Goal: Participate in discussion

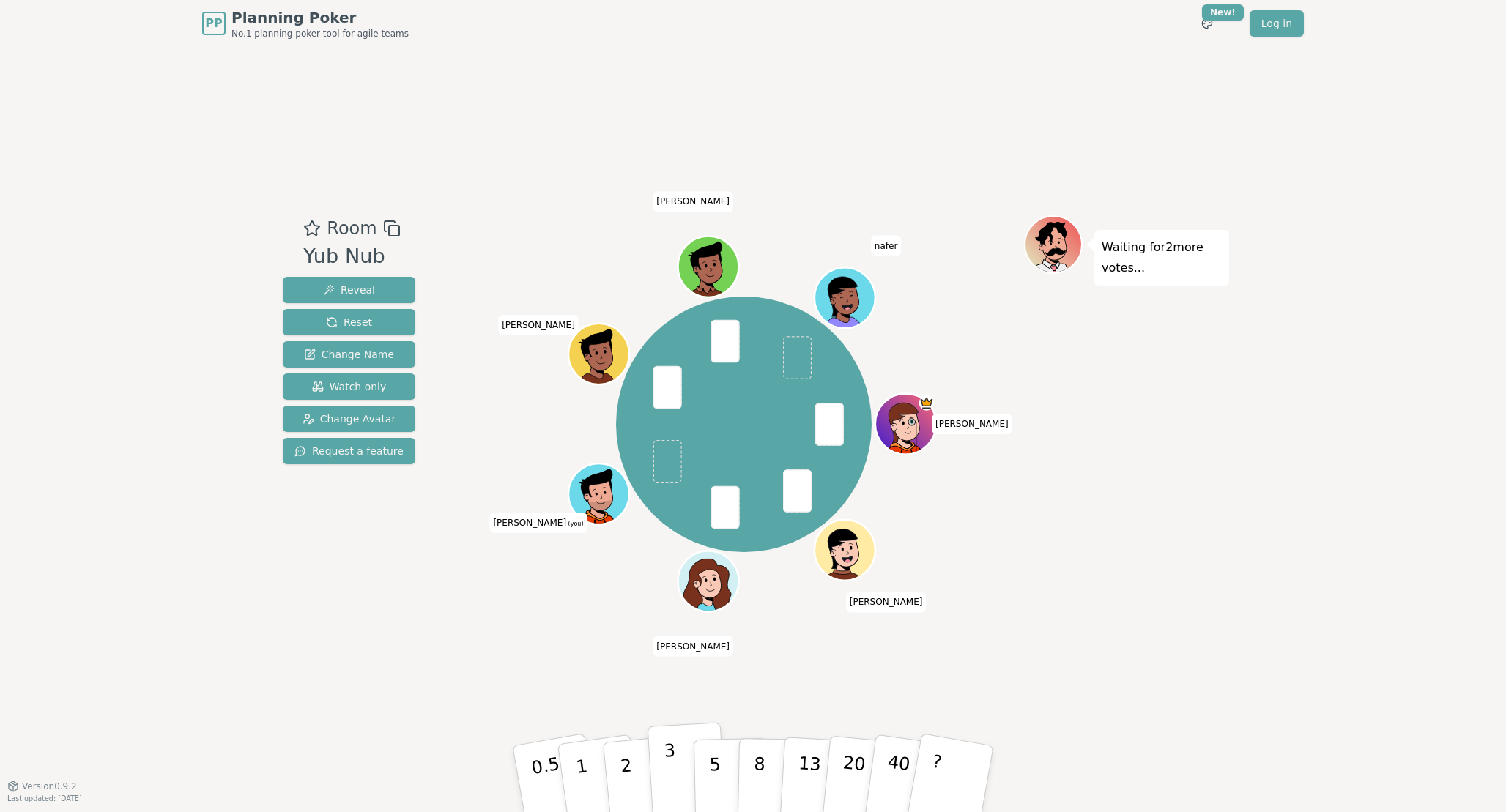
click at [669, 780] on p "3" at bounding box center [671, 780] width 16 height 80
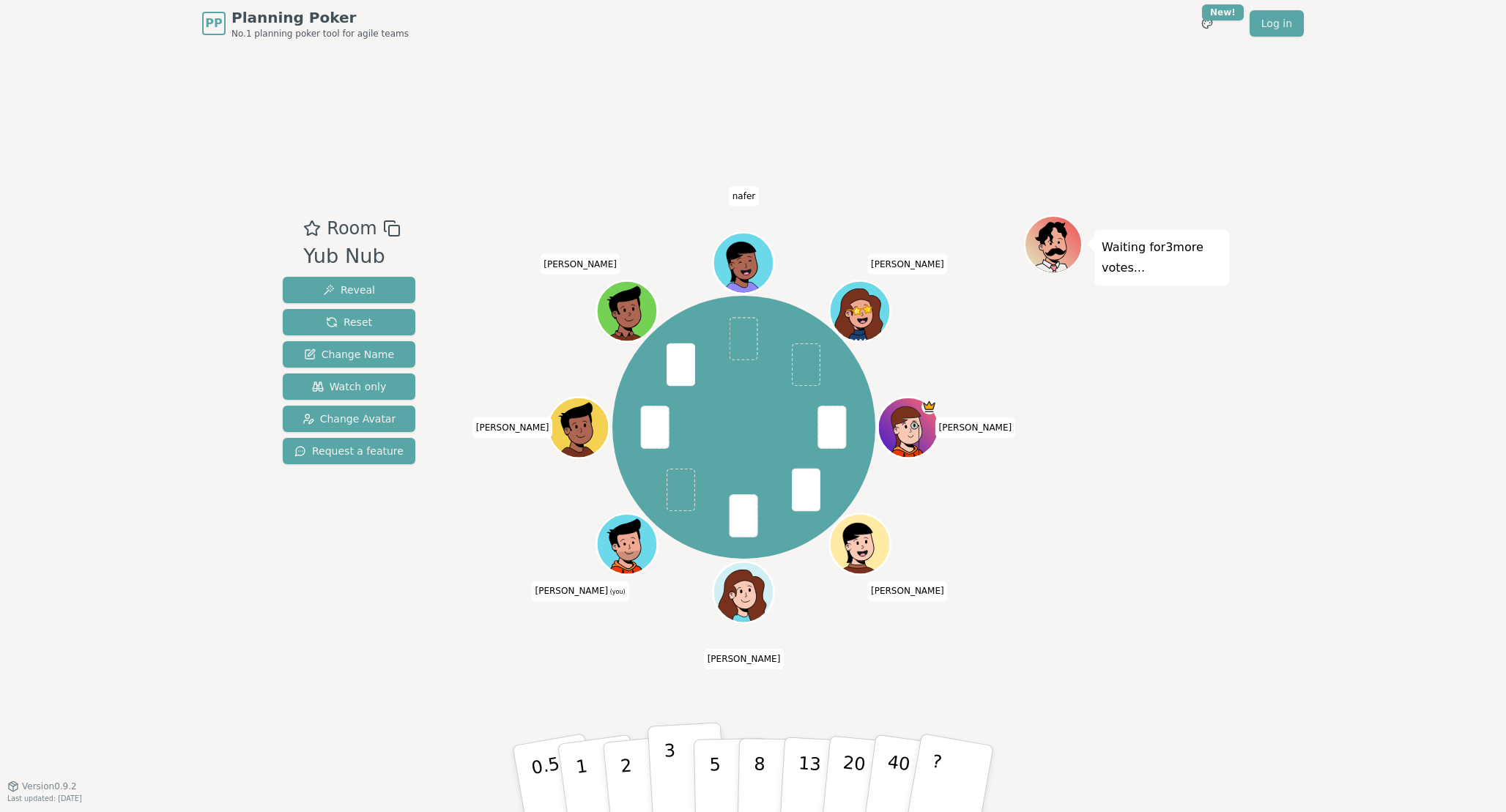
click at [674, 780] on p "3" at bounding box center [671, 780] width 16 height 80
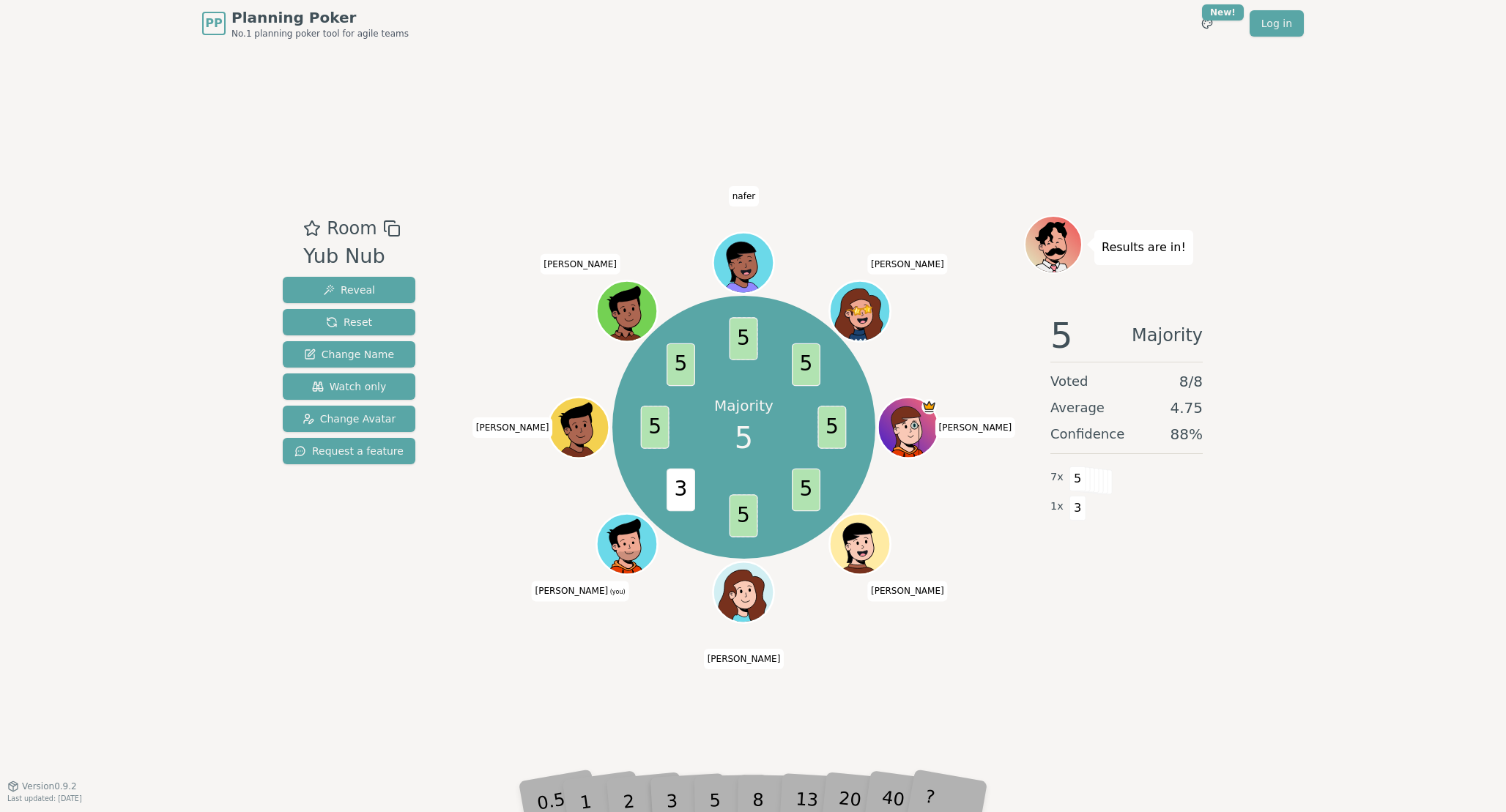
click at [483, 683] on div "Room Yub Nub Reveal Reset Change Name Watch only Change Avatar Request a featur…" at bounding box center [753, 416] width 952 height 739
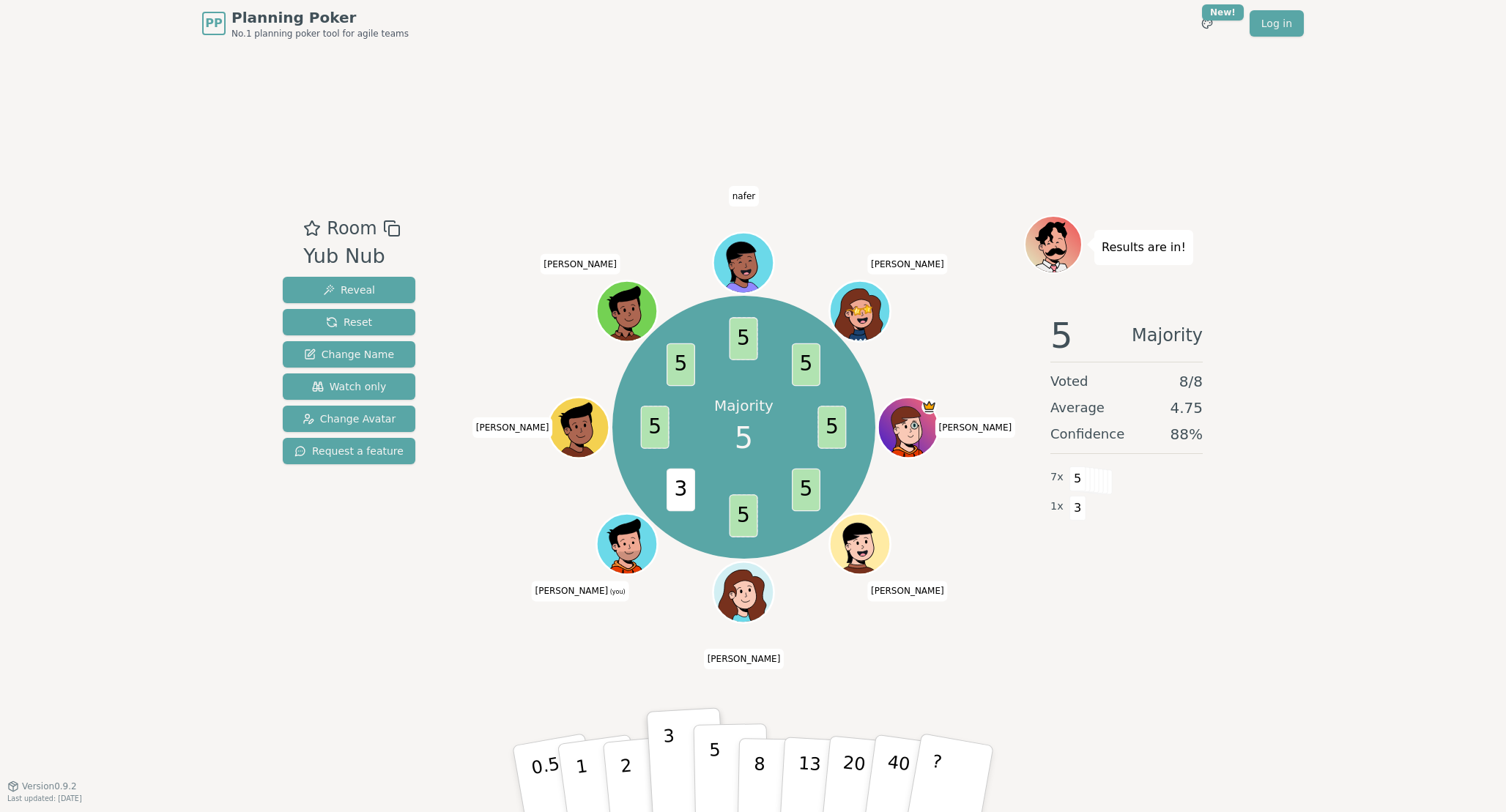
click at [713, 784] on p "5" at bounding box center [715, 779] width 13 height 79
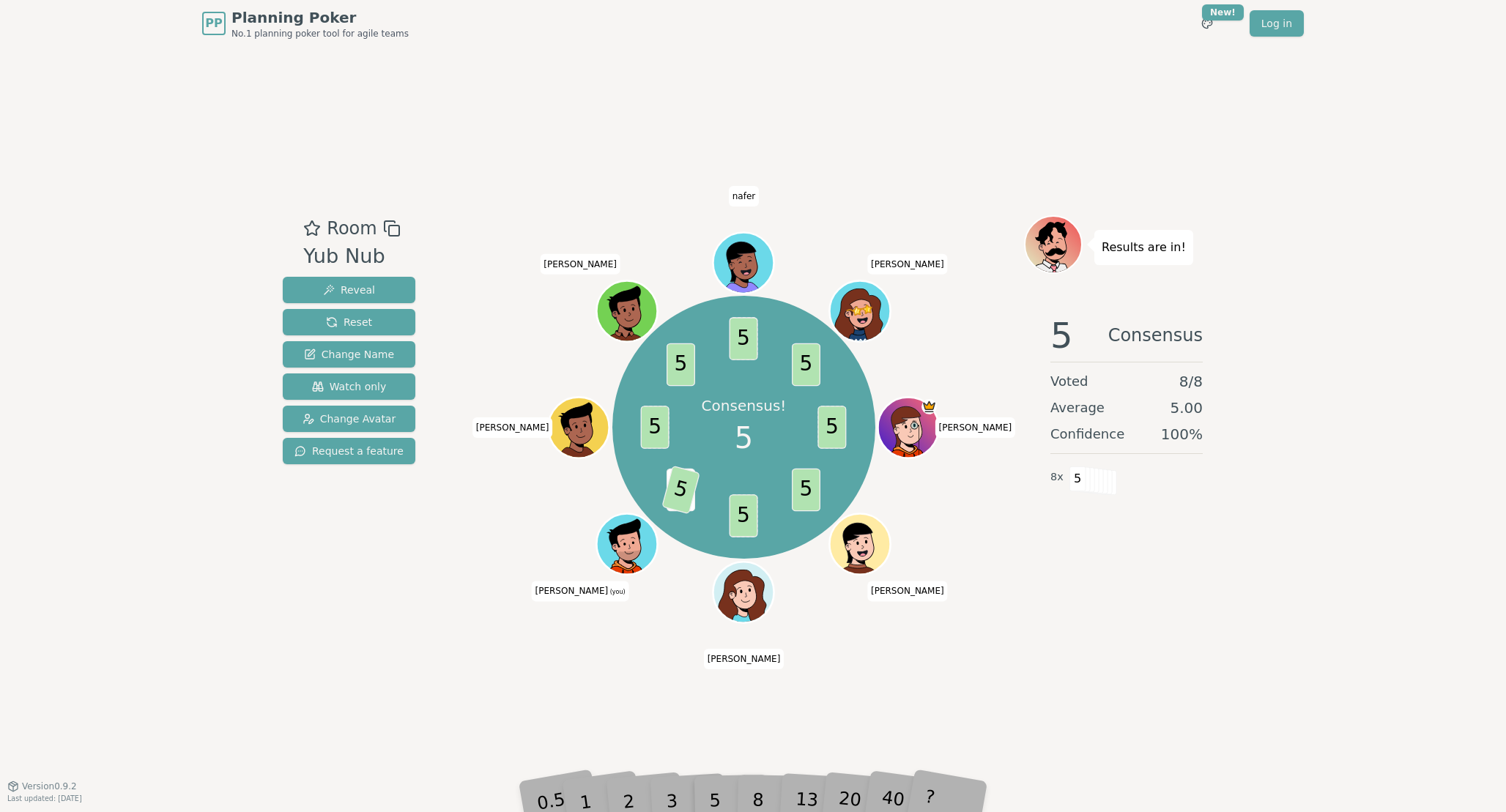
click at [390, 625] on div "Room Yub Nub Reveal Reset Change Name Watch only Change Avatar Request a featur…" at bounding box center [753, 416] width 952 height 739
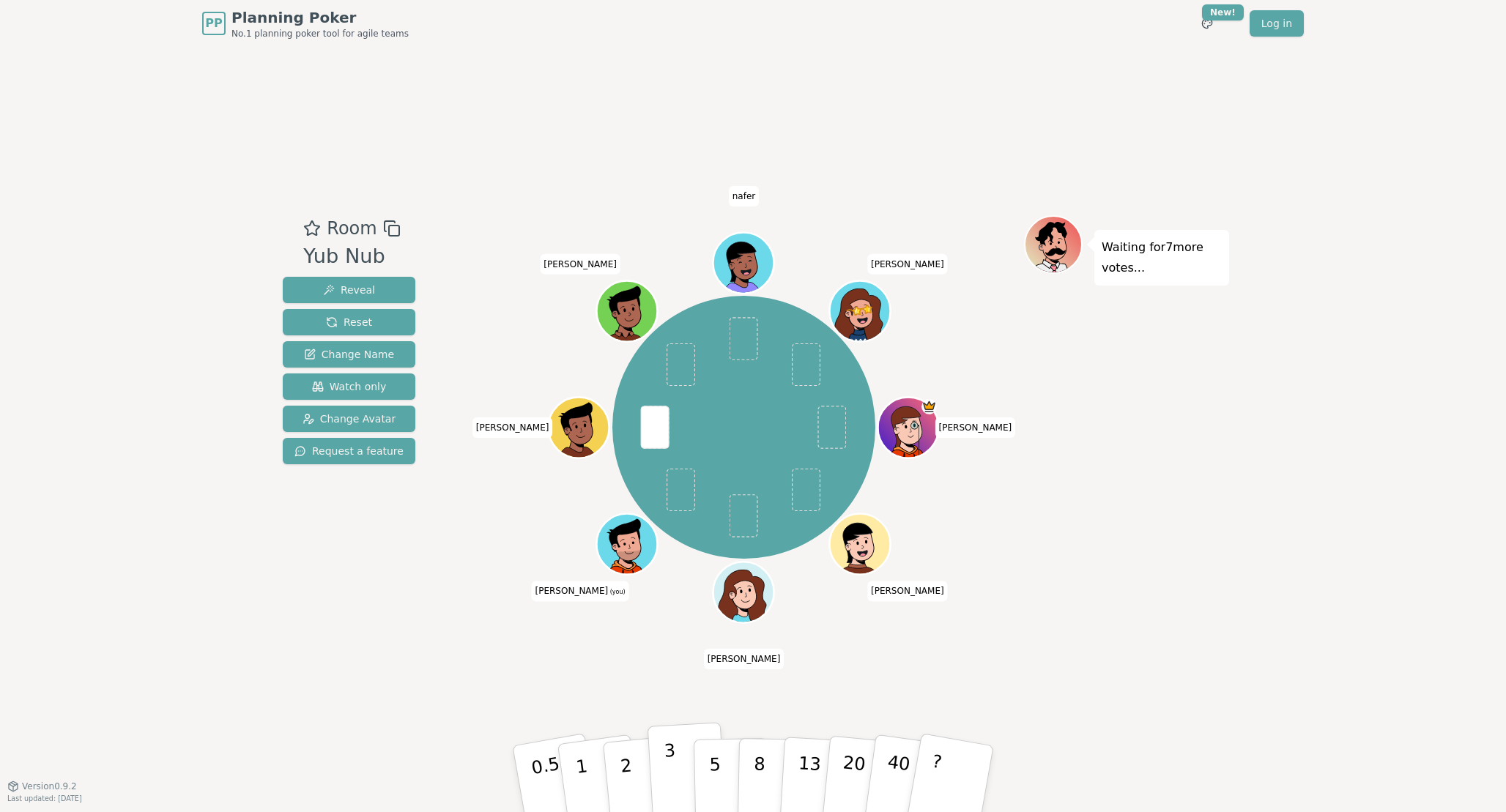
click at [668, 783] on p "3" at bounding box center [671, 780] width 16 height 80
click at [668, 766] on p "3" at bounding box center [671, 780] width 16 height 80
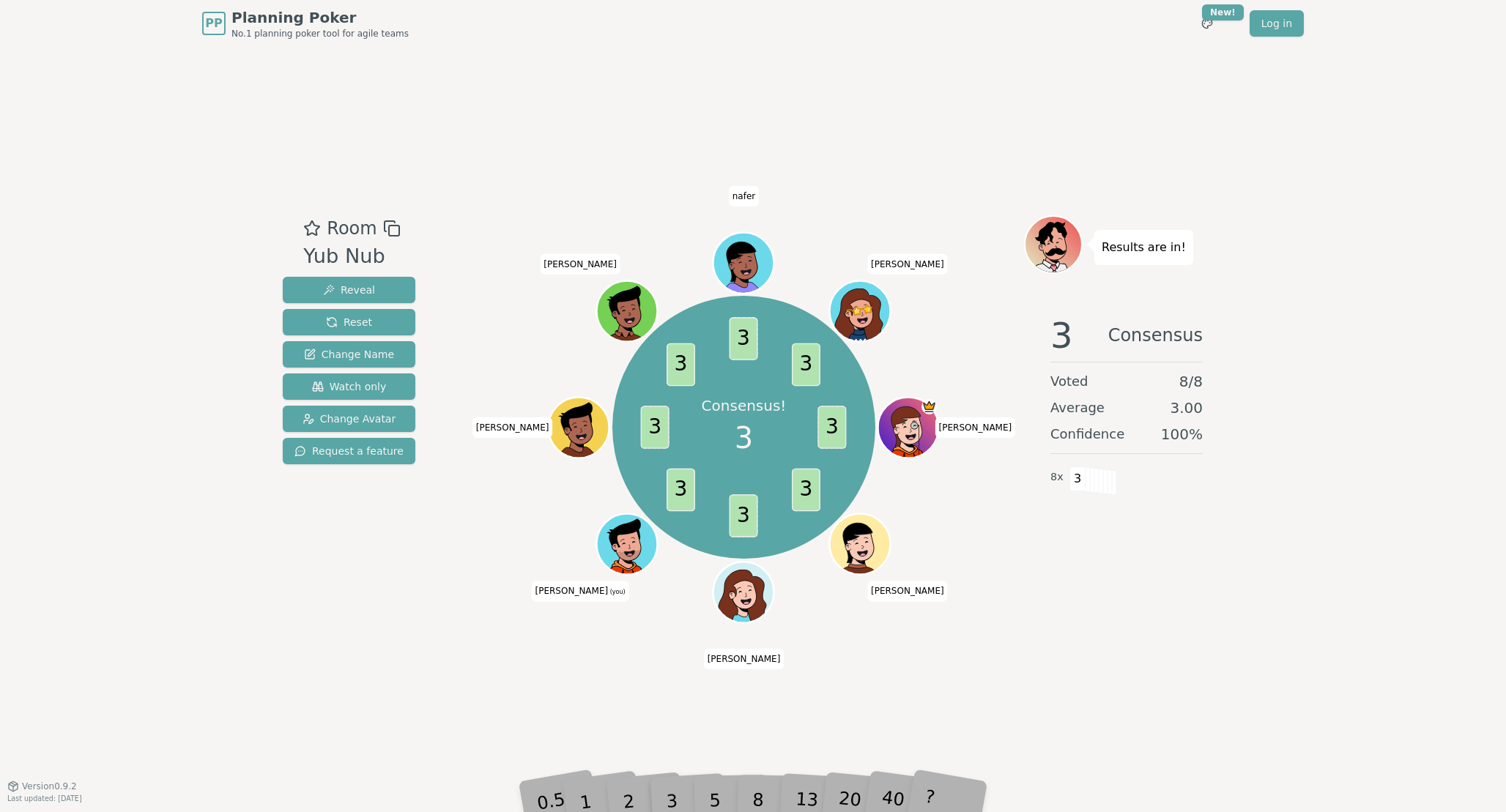
click at [423, 594] on div "Room Yub Nub Reveal Reset Change Name Watch only Change Avatar Request a featur…" at bounding box center [753, 416] width 952 height 403
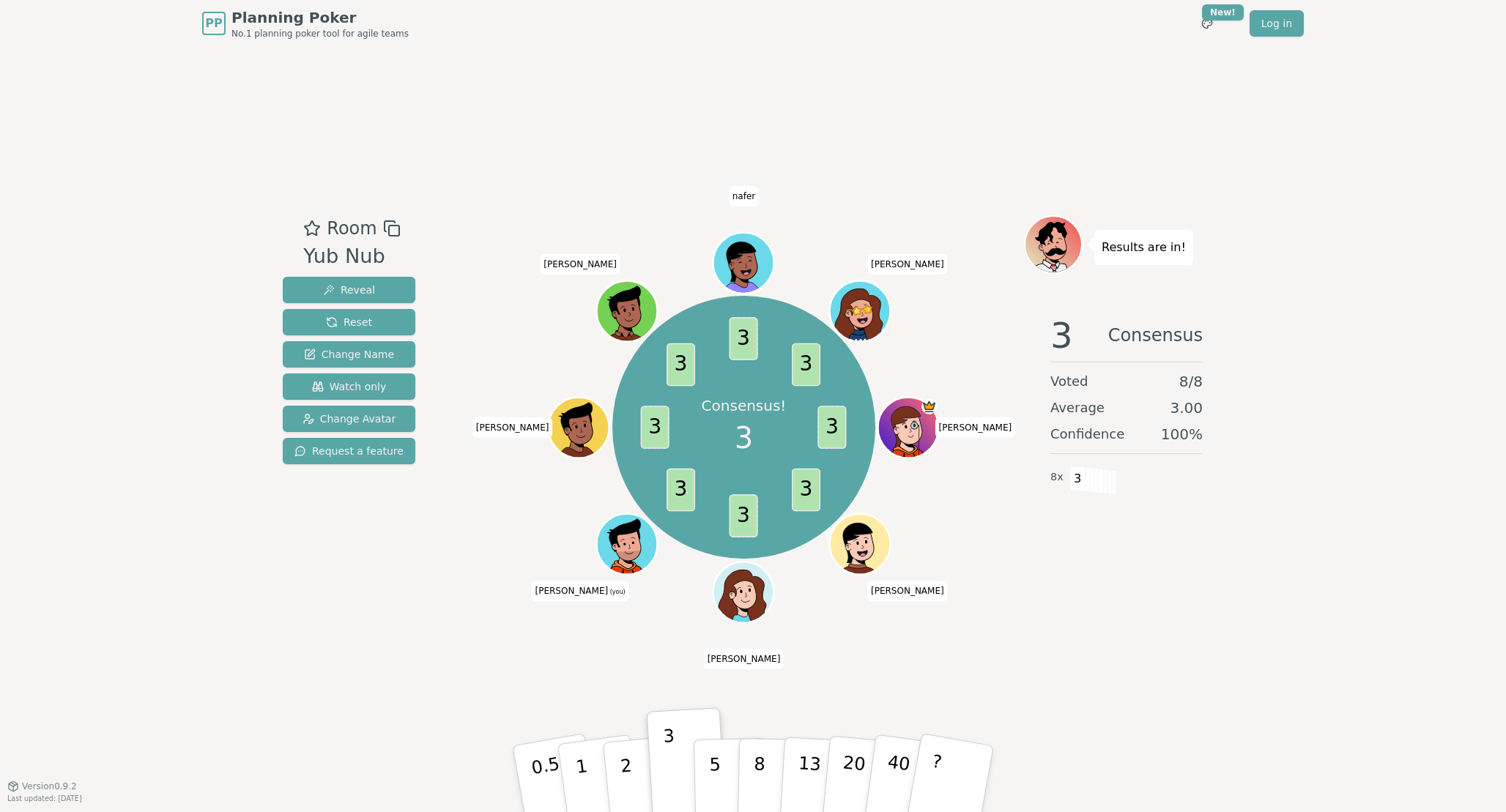
click at [362, 608] on div "Room Yub Nub Reveal Reset Change Name Watch only Change Avatar Request a feature" at bounding box center [349, 416] width 144 height 403
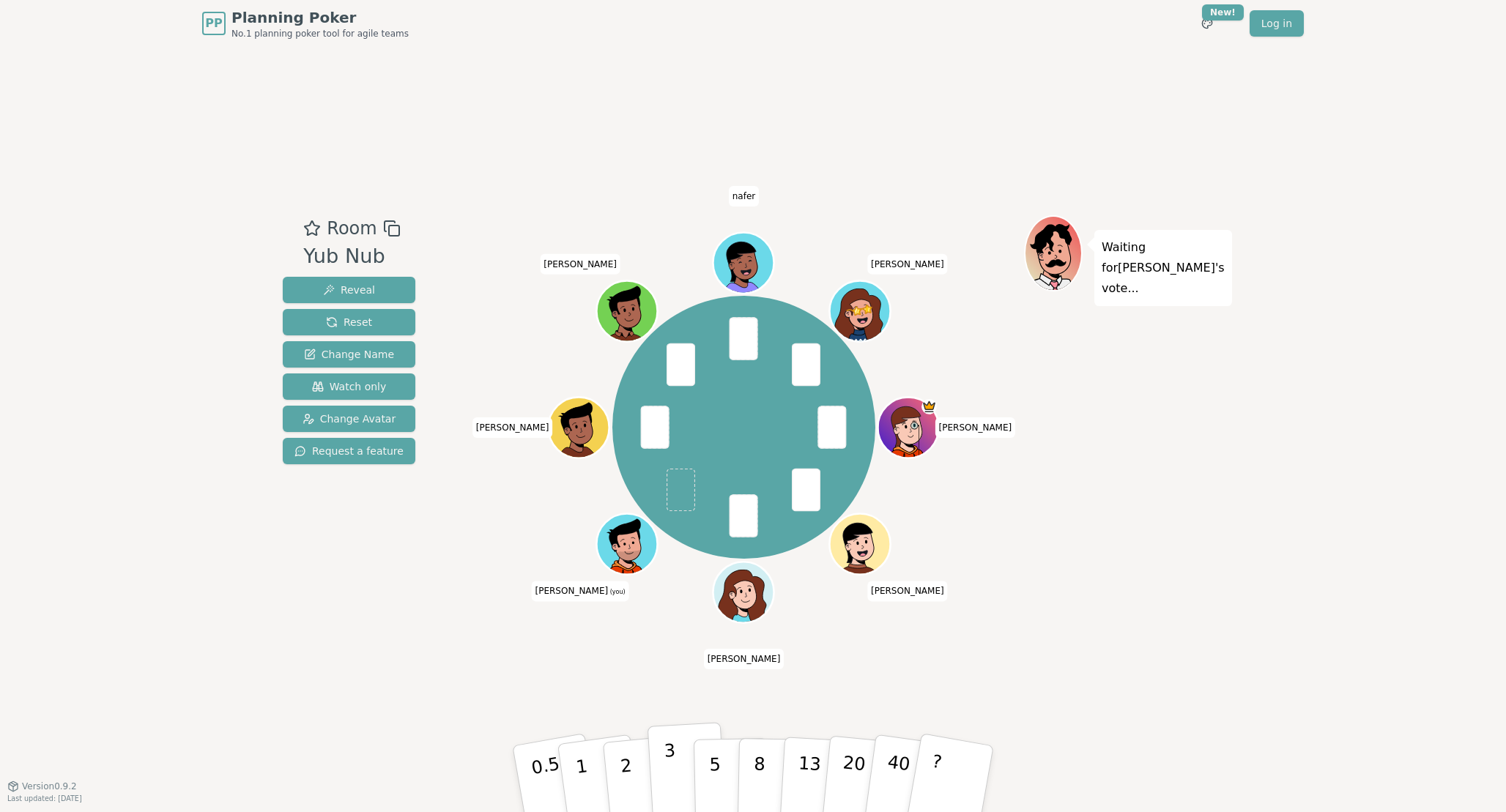
click at [671, 764] on p "3" at bounding box center [671, 780] width 16 height 80
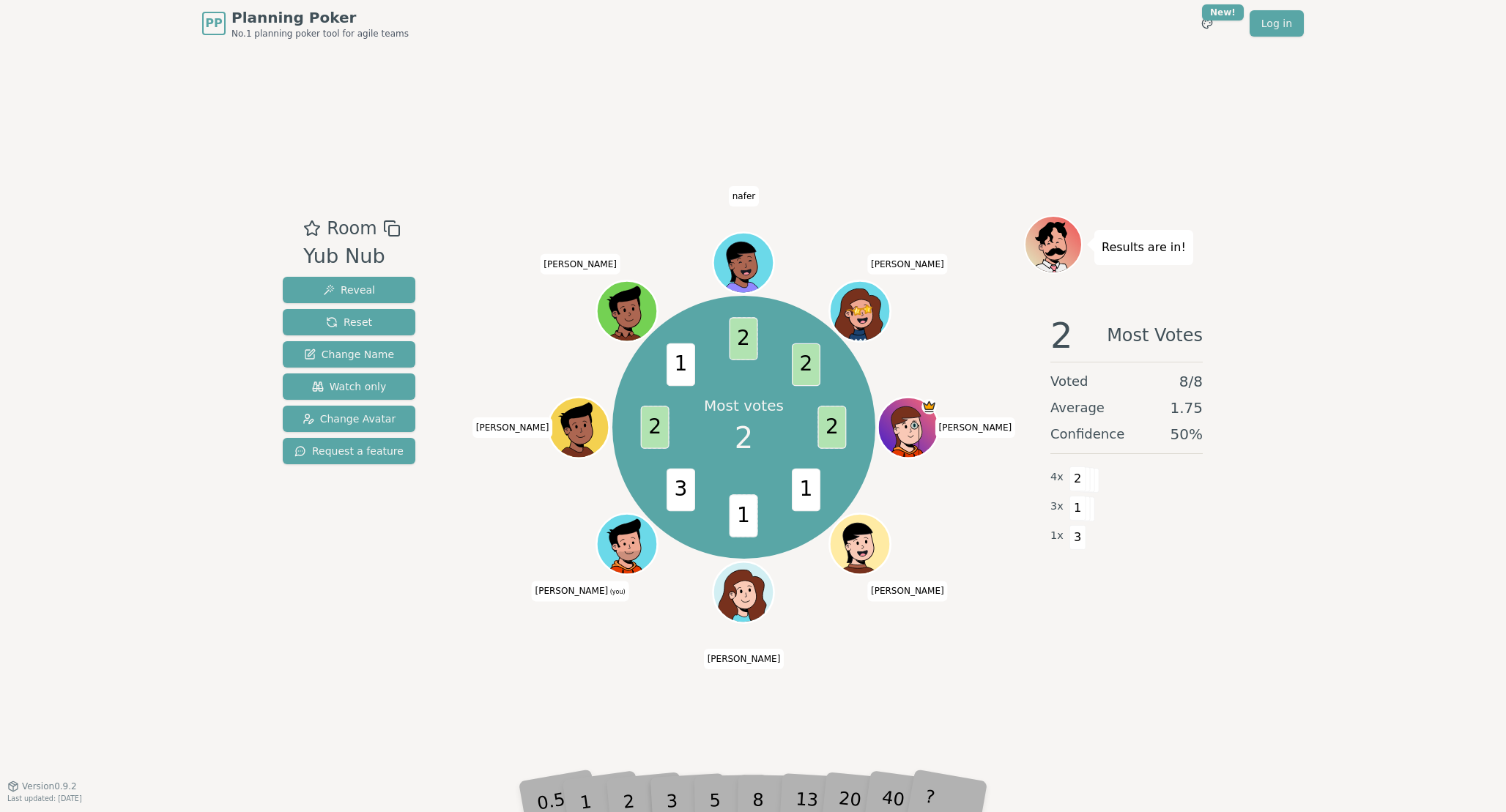
click at [456, 644] on div "Room Yub Nub Reveal Reset Change Name Watch only Change Avatar Request a featur…" at bounding box center [753, 416] width 952 height 739
click at [627, 799] on div "2" at bounding box center [642, 778] width 48 height 55
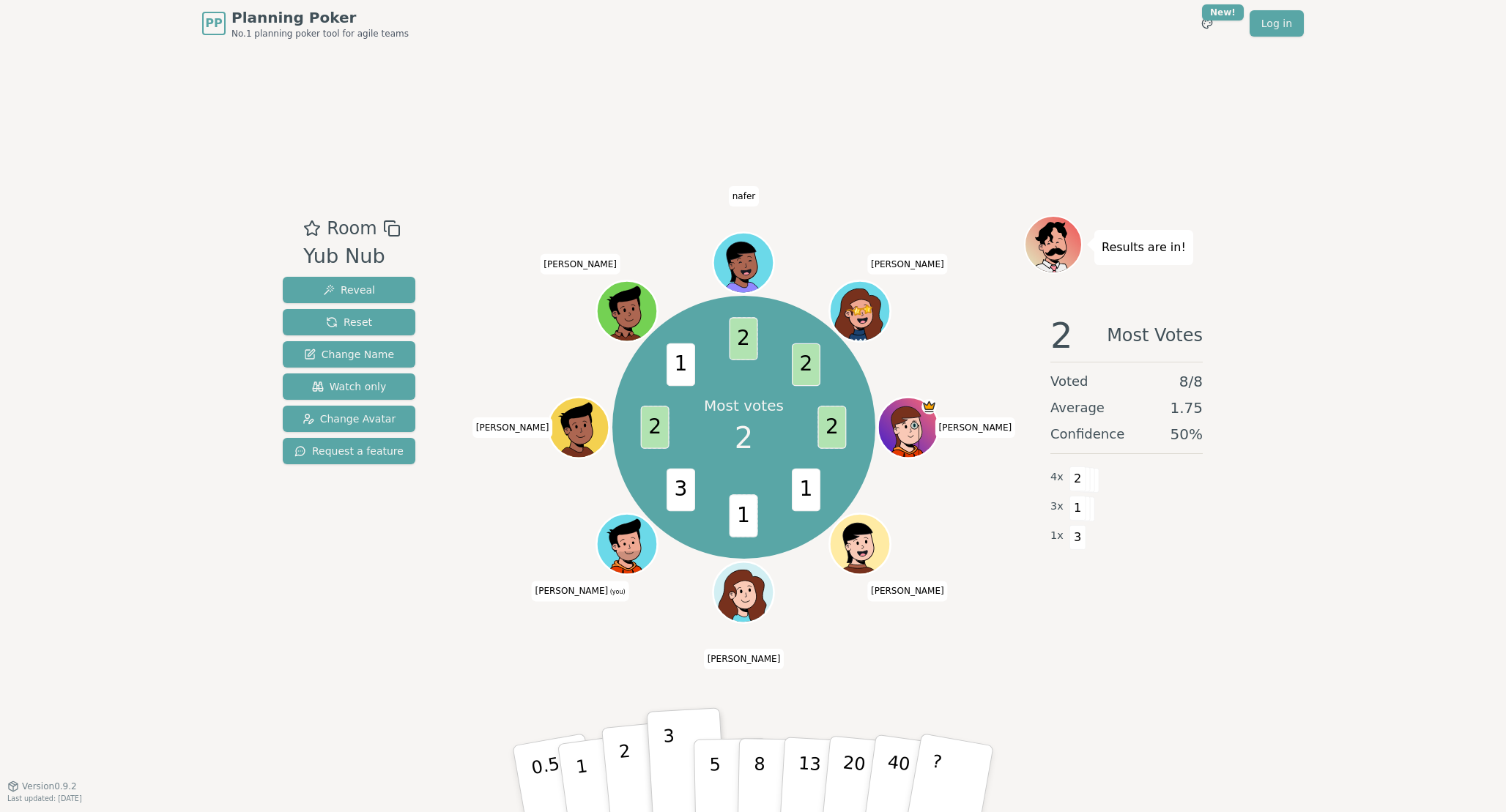
click at [625, 773] on p "2" at bounding box center [627, 781] width 19 height 80
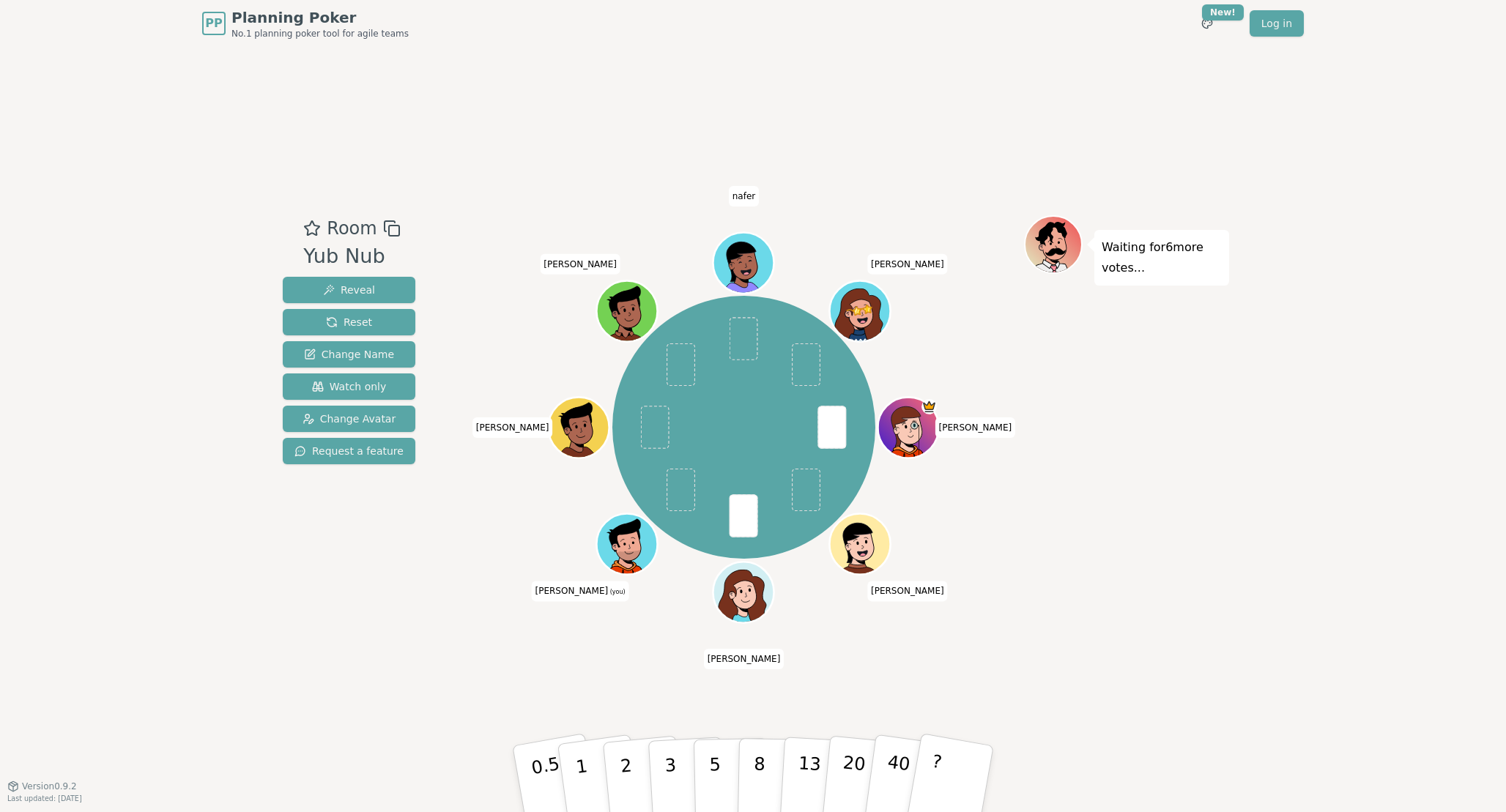
click at [382, 630] on div "Room Yub Nub Reveal Reset Change Name Watch only Change Avatar Request a featur…" at bounding box center [753, 416] width 952 height 739
click at [587, 778] on button "1" at bounding box center [599, 779] width 87 height 119
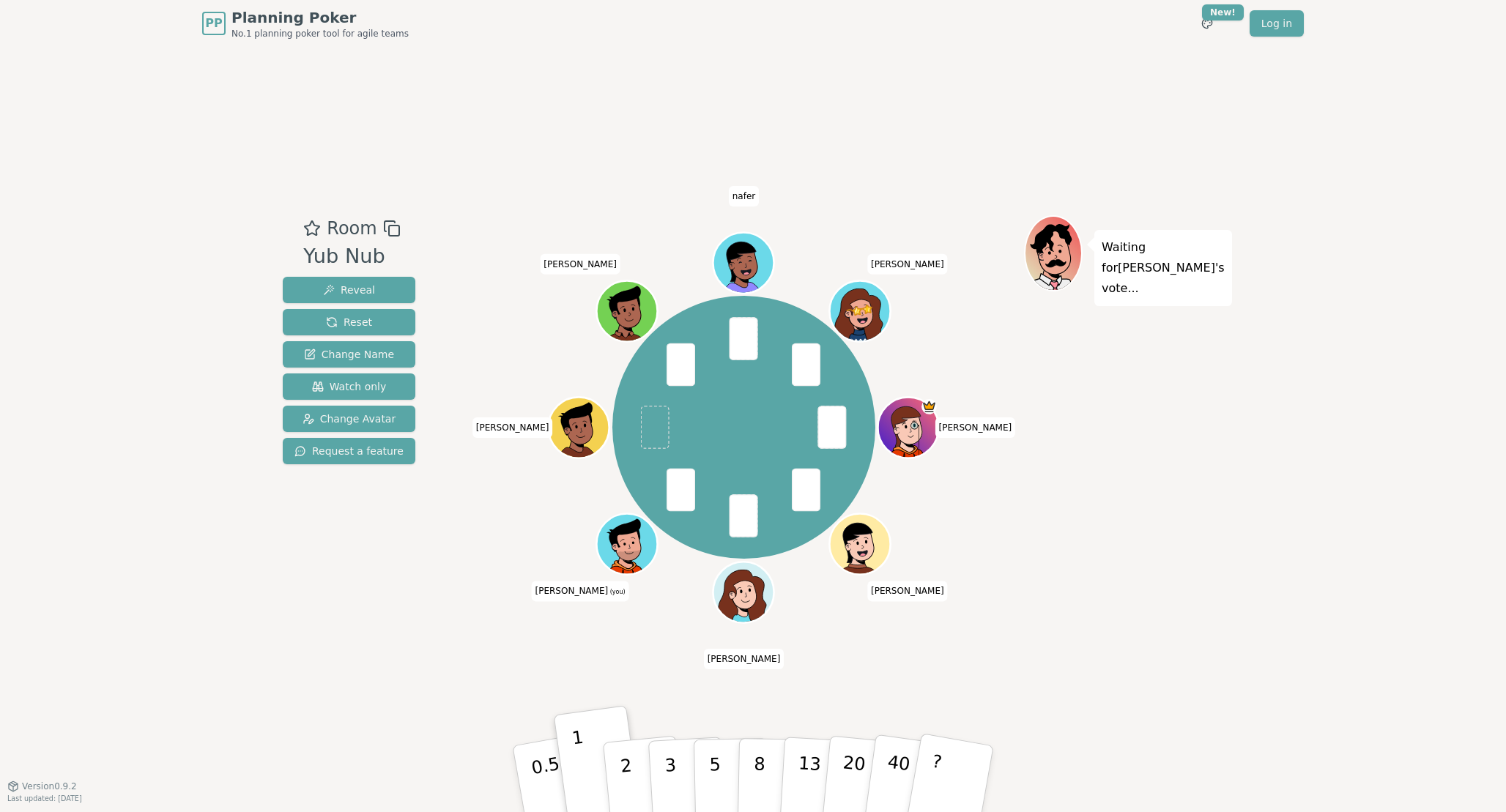
click at [444, 689] on div "Room Yub Nub Reveal Reset Change Name Watch only Change Avatar Request a featur…" at bounding box center [753, 416] width 952 height 739
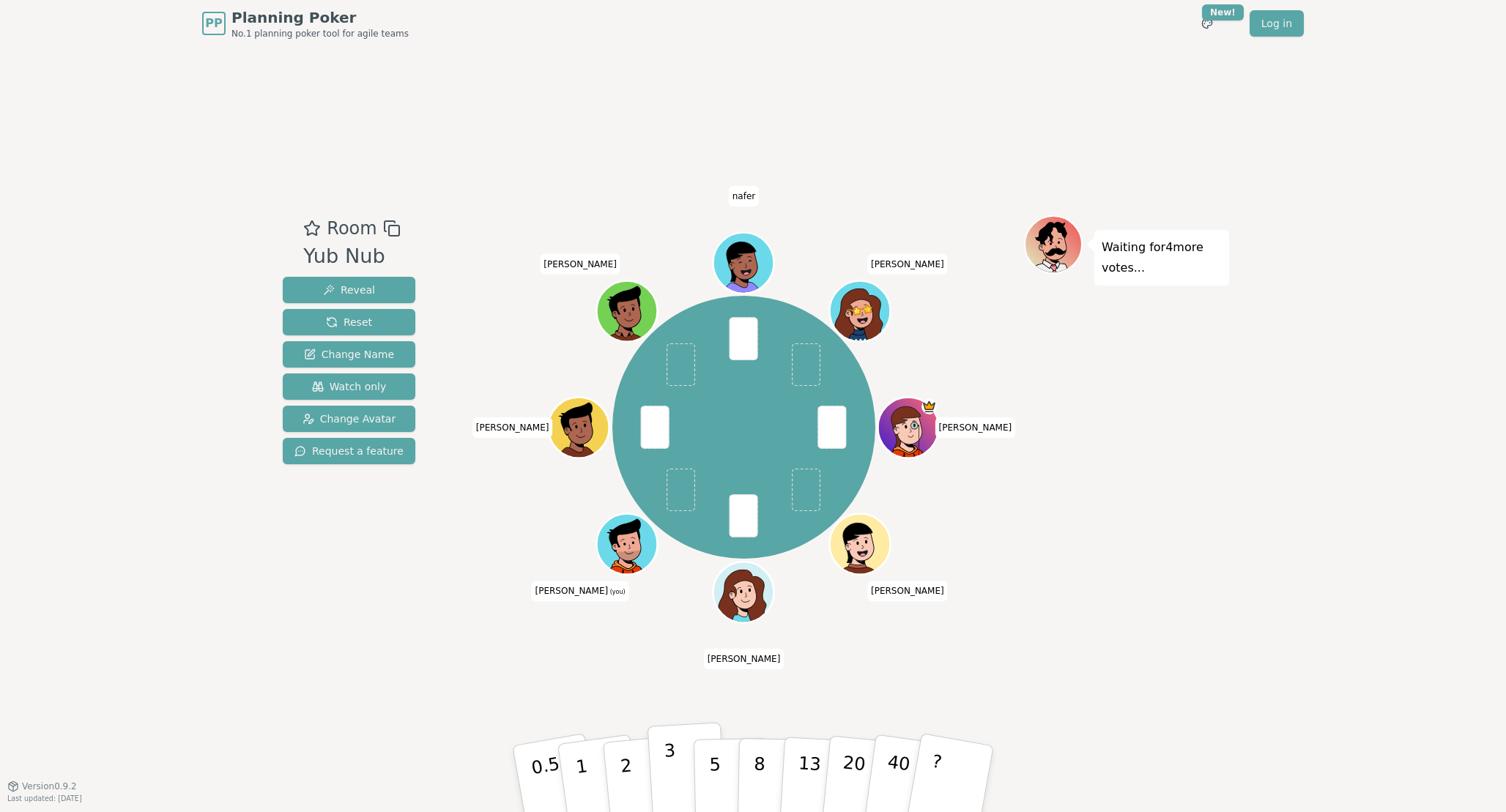
click at [671, 777] on p "3" at bounding box center [671, 780] width 16 height 80
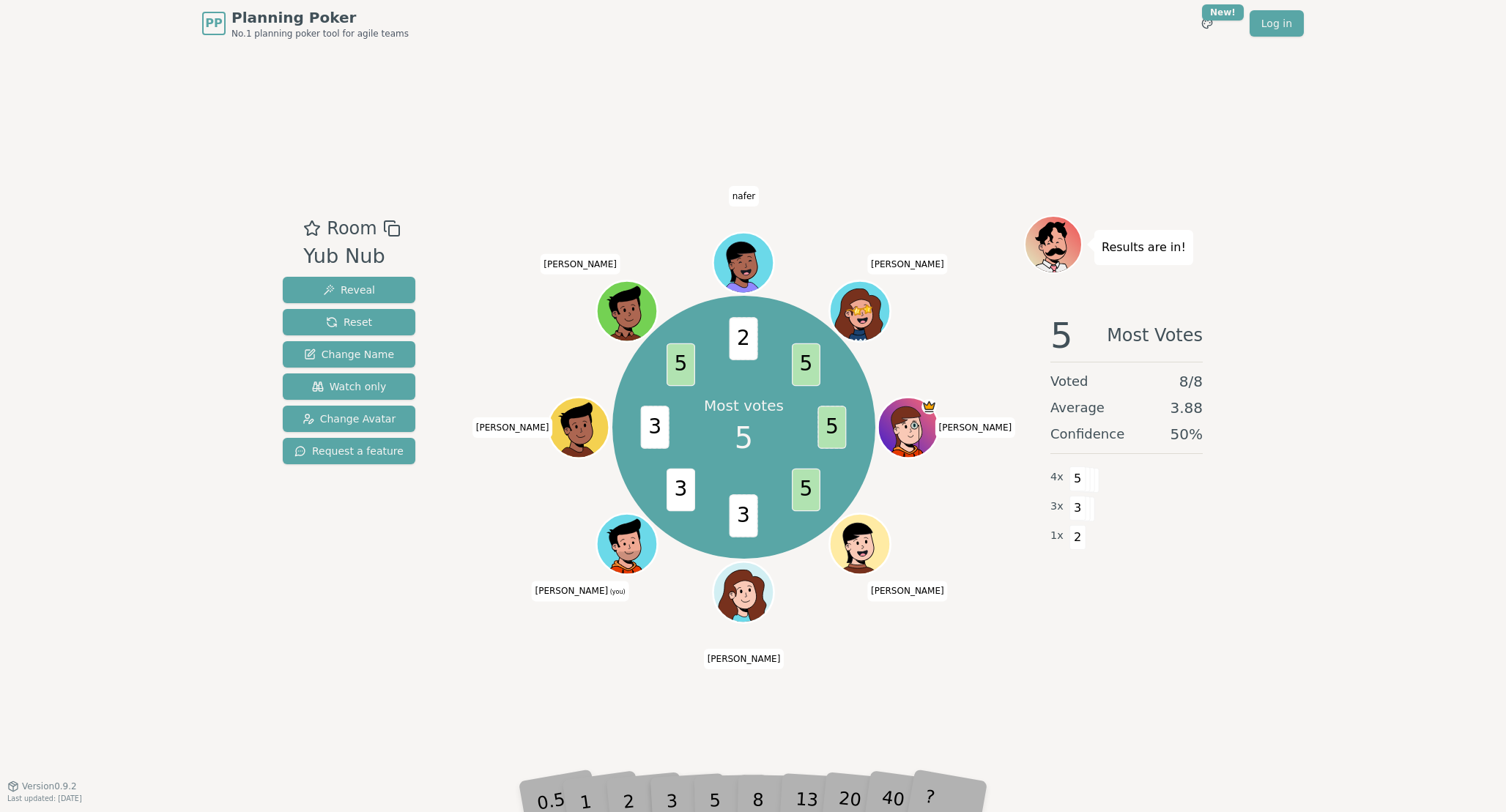
click at [400, 605] on div "Room Yub Nub Reveal Reset Change Name Watch only Change Avatar Request a feature" at bounding box center [349, 416] width 144 height 403
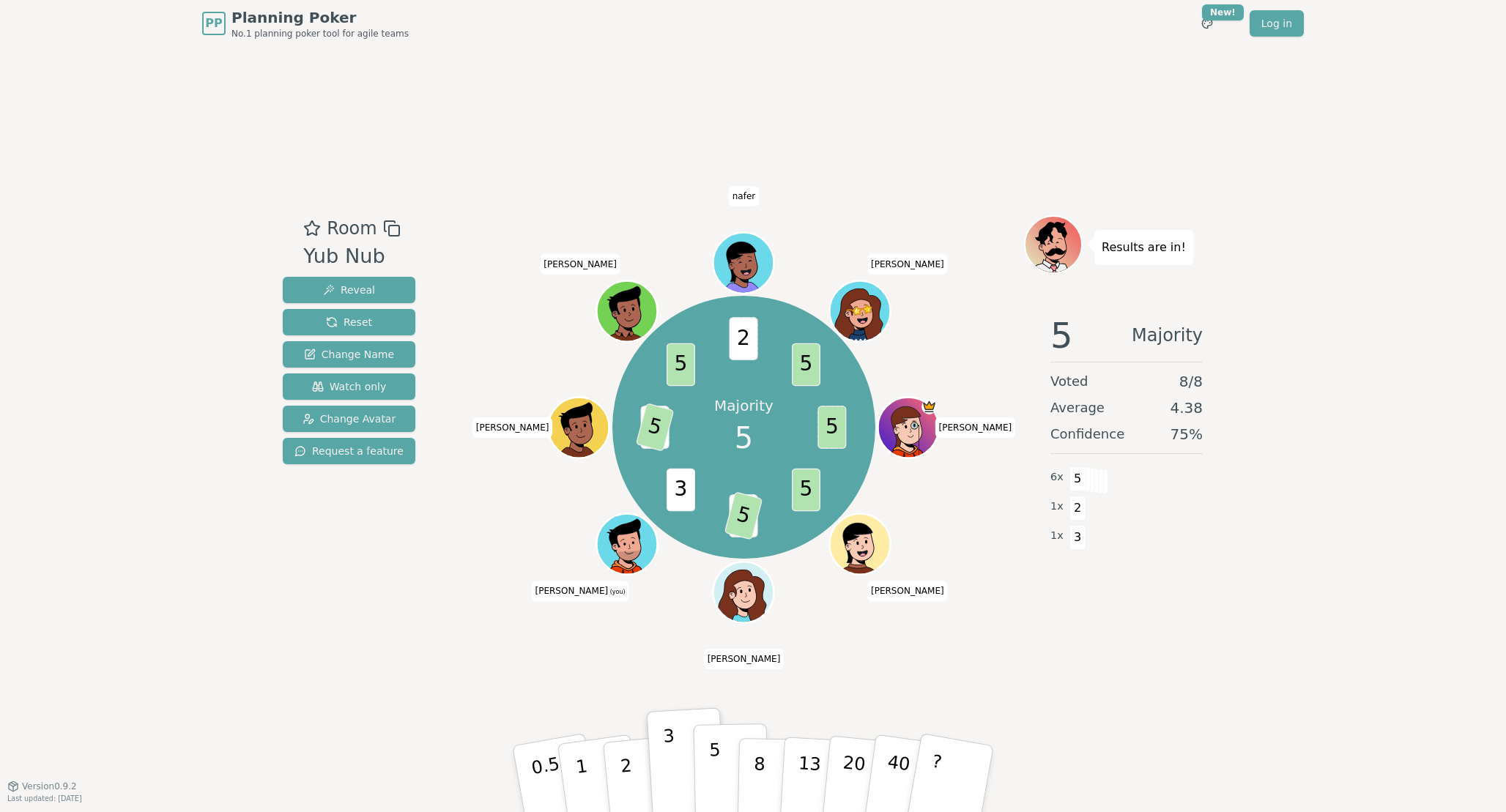
click at [716, 771] on p "5" at bounding box center [715, 779] width 13 height 79
